Goal: Information Seeking & Learning: Learn about a topic

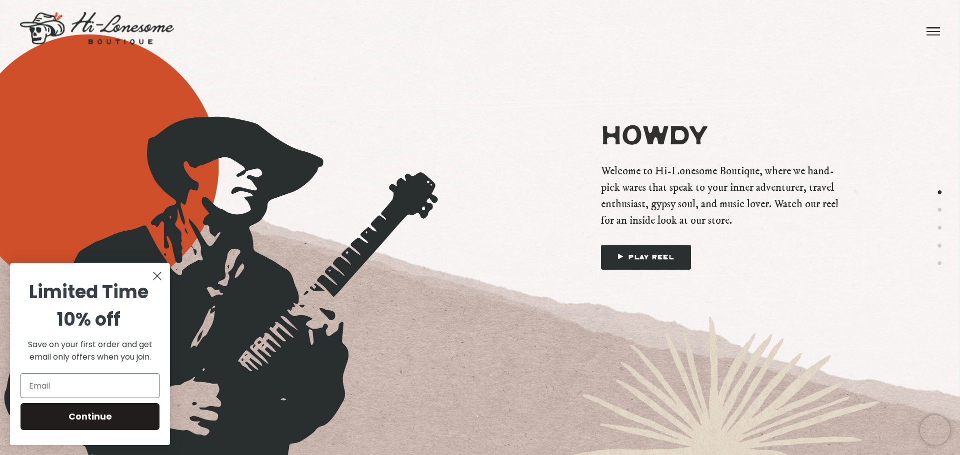
click at [157, 272] on circle "Close dialog" at bounding box center [157, 276] width 16 height 16
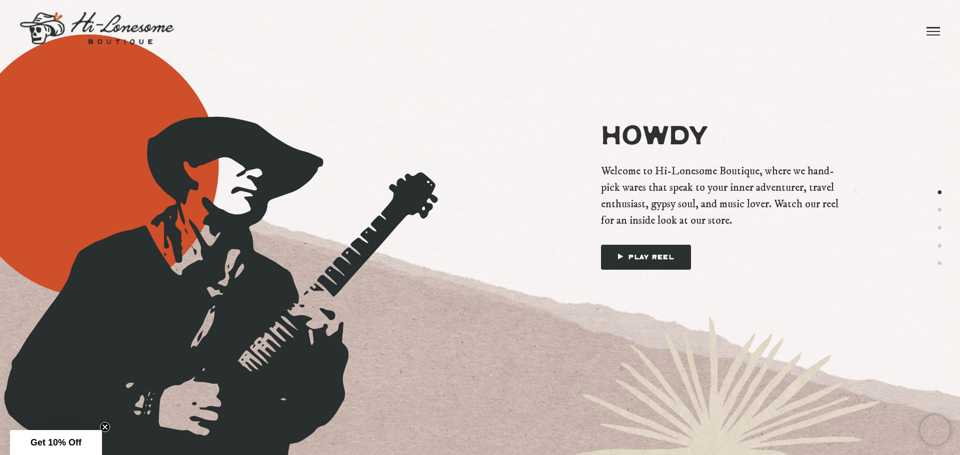
click at [88, 20] on img at bounding box center [97, 28] width 154 height 33
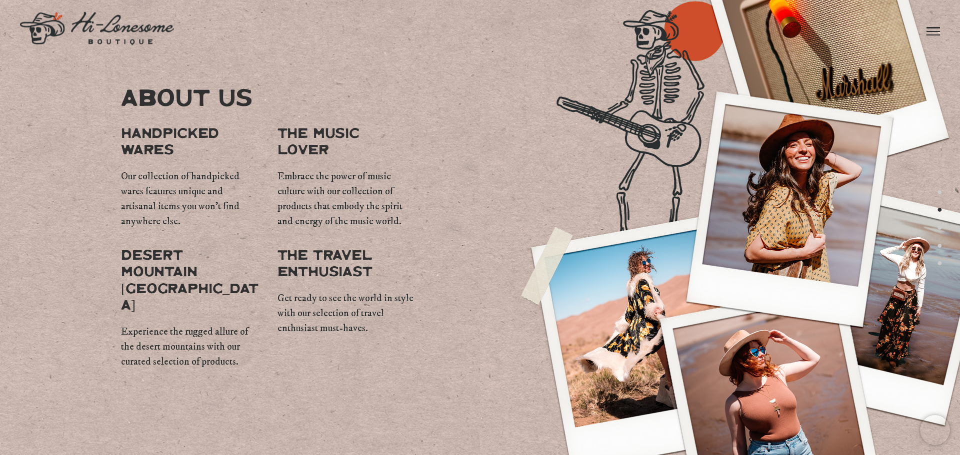
drag, startPoint x: 312, startPoint y: 165, endPoint x: 235, endPoint y: 182, distance: 79.3
click at [309, 159] on span "The Music Lover" at bounding box center [346, 142] width 138 height 33
click at [153, 201] on span "Our collection of handpicked wares features unique and artisanal items you won'…" at bounding box center [190, 199] width 138 height 60
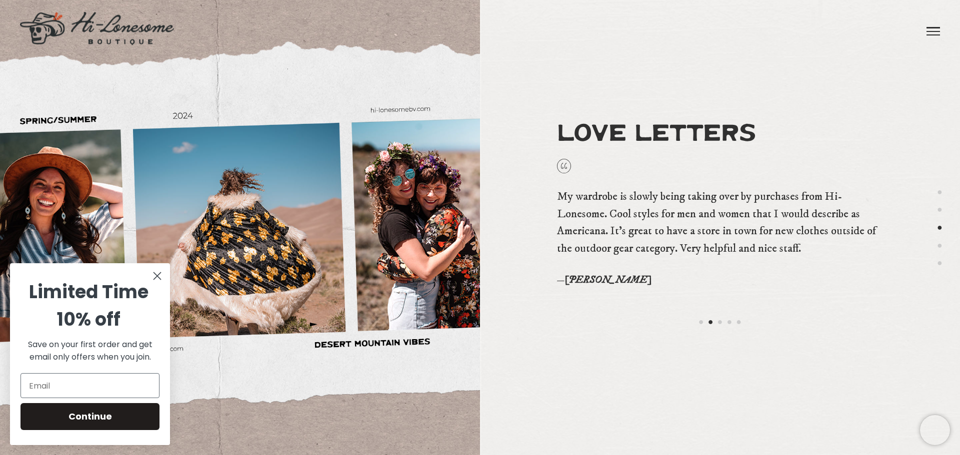
click at [153, 275] on circle "Close dialog" at bounding box center [157, 276] width 16 height 16
